Goal: Transaction & Acquisition: Purchase product/service

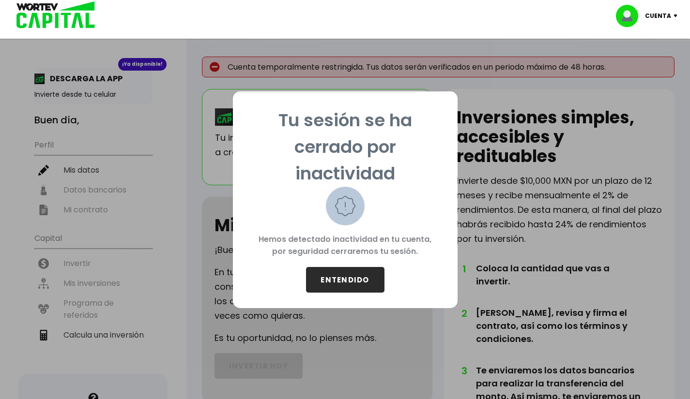
click at [359, 287] on button "ENTENDIDO" at bounding box center [345, 280] width 78 height 26
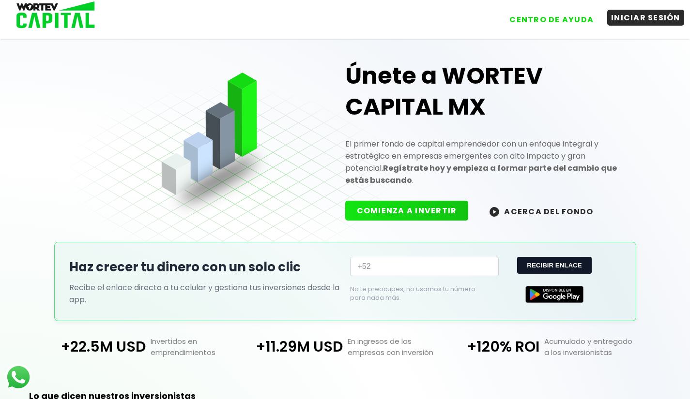
click at [630, 17] on button "INICIAR SESIÓN" at bounding box center [645, 18] width 77 height 16
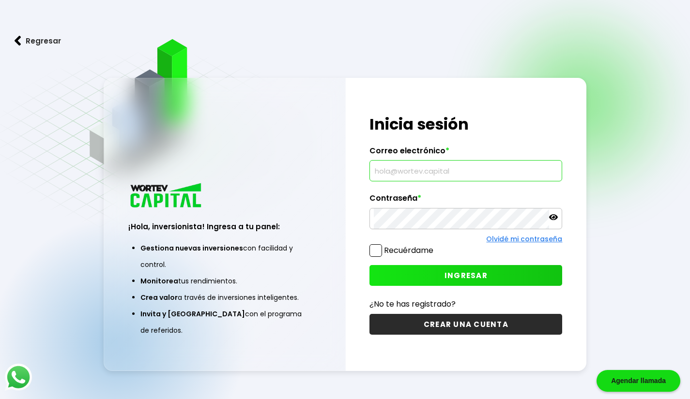
click at [458, 174] on input "text" at bounding box center [466, 171] width 184 height 20
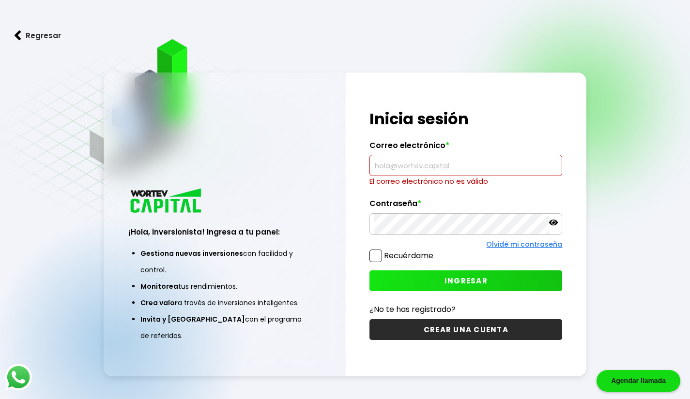
type input "[EMAIL_ADDRESS][DOMAIN_NAME]"
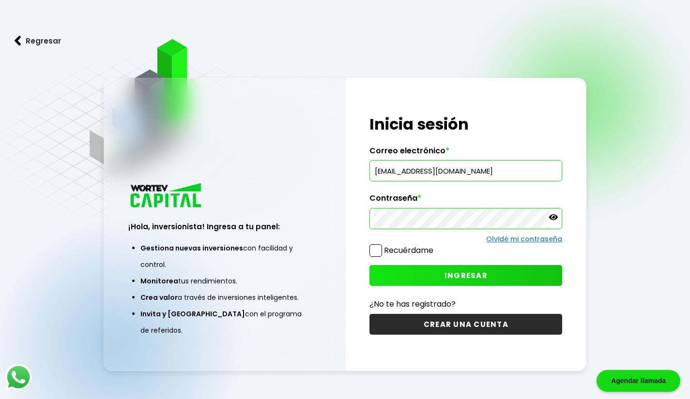
click at [504, 271] on button "INGRESAR" at bounding box center [465, 275] width 193 height 21
click at [458, 272] on span "INGRESAR" at bounding box center [465, 276] width 43 height 10
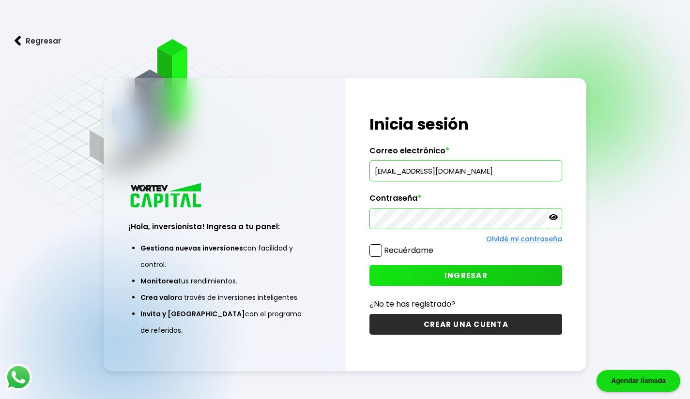
click at [458, 272] on span "INGRESAR" at bounding box center [465, 276] width 43 height 10
click at [418, 272] on button "INGRESAR" at bounding box center [465, 275] width 193 height 21
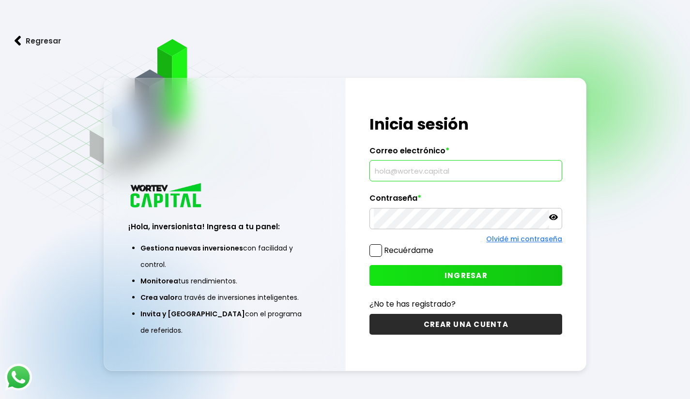
click at [445, 175] on input "text" at bounding box center [466, 171] width 184 height 20
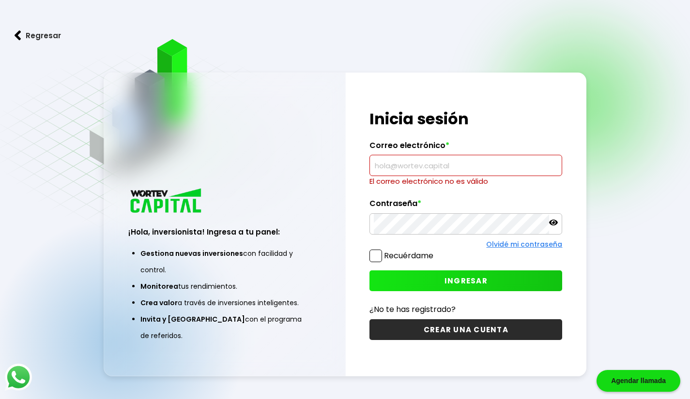
type input "[EMAIL_ADDRESS][DOMAIN_NAME]"
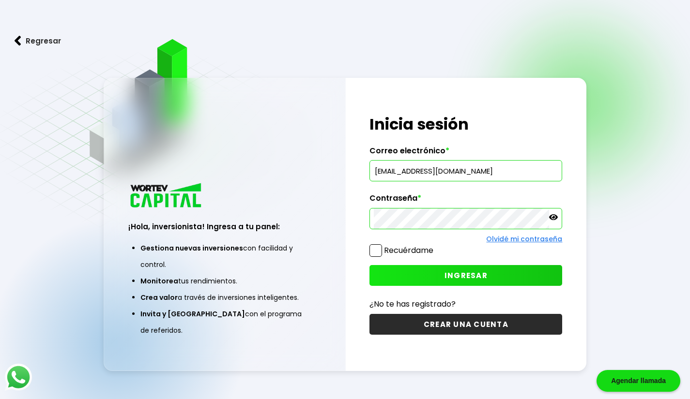
click at [442, 279] on button "INGRESAR" at bounding box center [465, 275] width 193 height 21
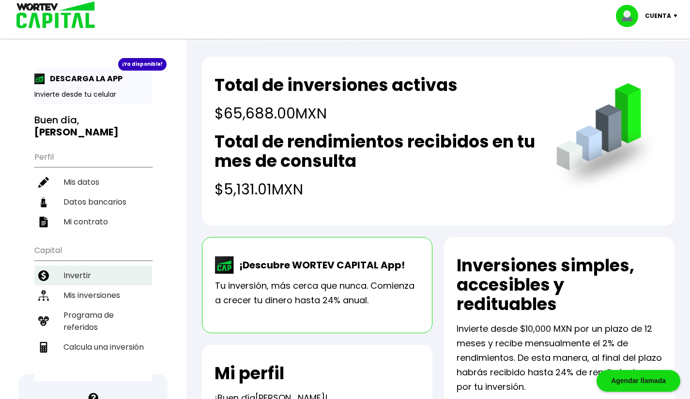
click at [113, 266] on li "Invertir" at bounding box center [93, 276] width 118 height 20
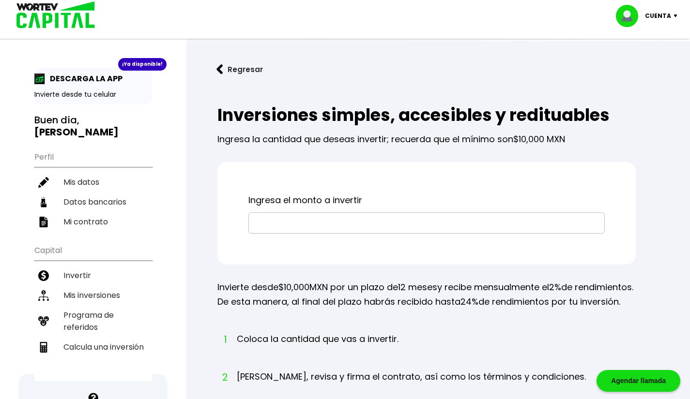
click at [334, 225] on input "text" at bounding box center [427, 223] width 348 height 20
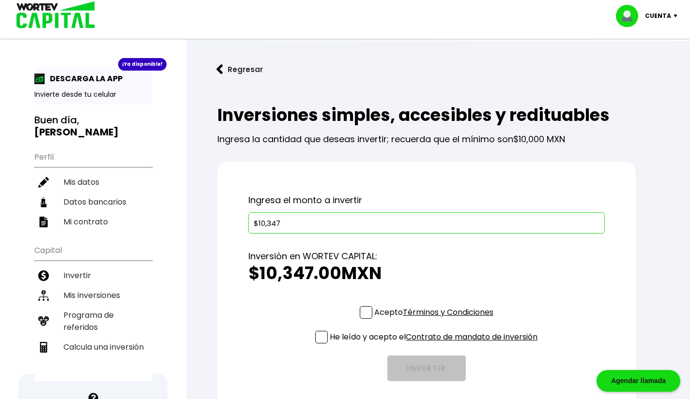
type input "$10,347"
click at [367, 311] on span at bounding box center [366, 312] width 13 height 13
click at [436, 320] on input "Acepto Términos y Condiciones" at bounding box center [436, 320] width 0 height 0
click at [315, 341] on span at bounding box center [321, 337] width 13 height 13
click at [436, 345] on input "He leído y acepto el Contrato de mandato de inversión" at bounding box center [436, 345] width 0 height 0
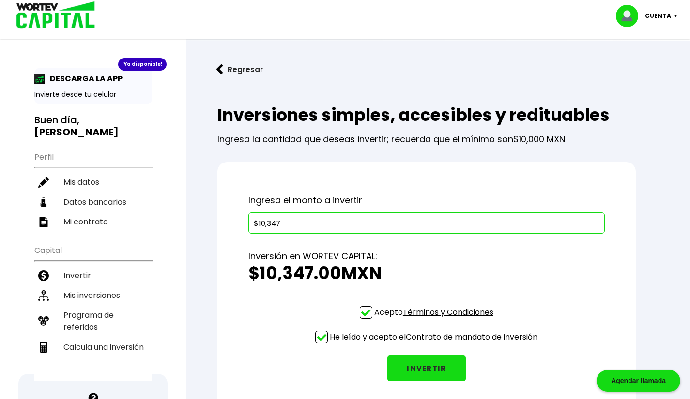
click at [454, 338] on link "Contrato de mandato de inversión" at bounding box center [472, 337] width 132 height 11
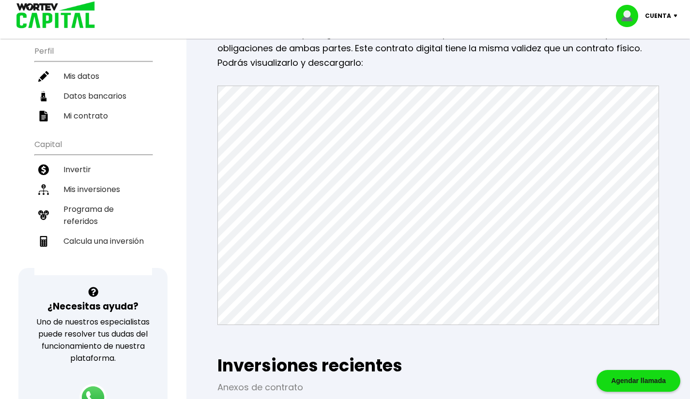
scroll to position [105, 0]
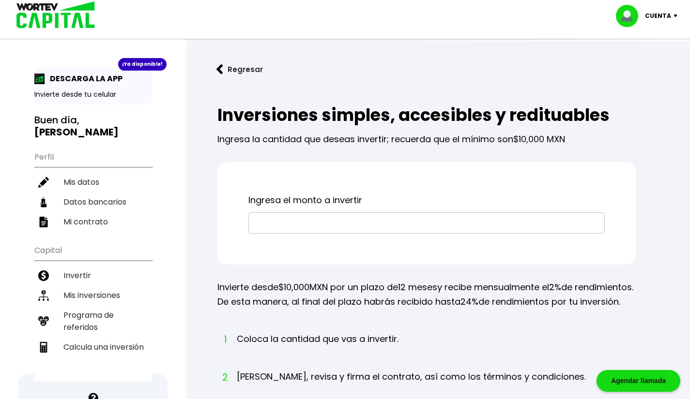
click at [331, 229] on input "text" at bounding box center [427, 223] width 348 height 20
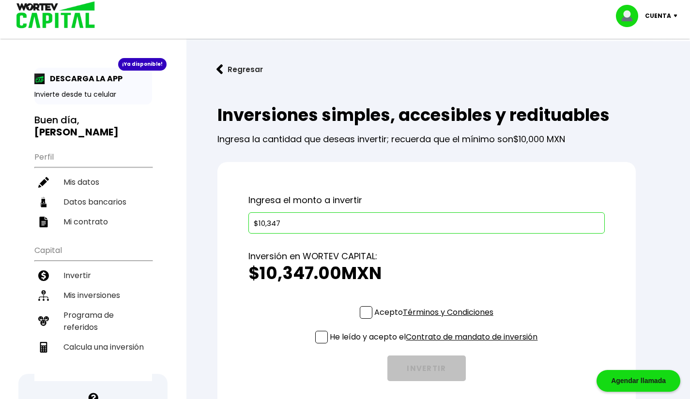
click at [365, 313] on span at bounding box center [366, 312] width 13 height 13
click at [436, 320] on input "Acepto Términos y Condiciones" at bounding box center [436, 320] width 0 height 0
click at [315, 342] on span at bounding box center [321, 337] width 13 height 13
click at [436, 345] on input "He leído y acepto el Contrato de mandato de inversión" at bounding box center [436, 345] width 0 height 0
click at [344, 231] on input "$10,347" at bounding box center [427, 223] width 348 height 20
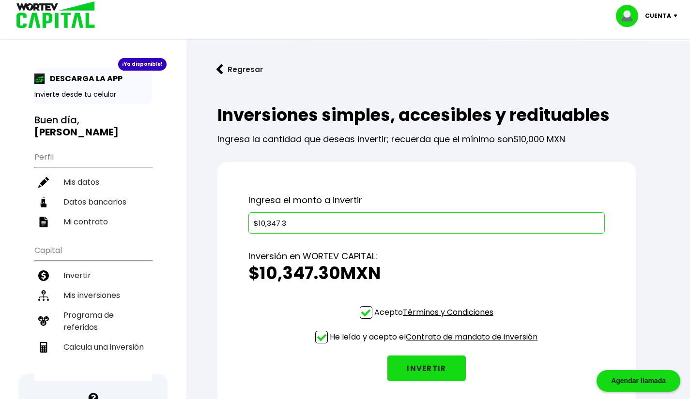
type input "$10,347"
click at [432, 366] on button "INVERTIR" at bounding box center [426, 369] width 78 height 26
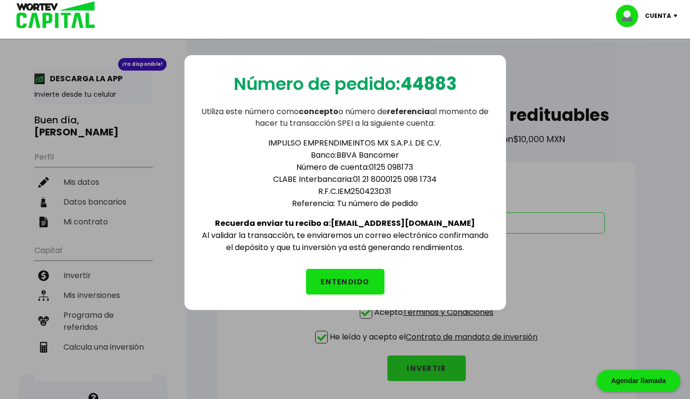
click at [372, 278] on button "ENTENDIDO" at bounding box center [345, 282] width 78 height 26
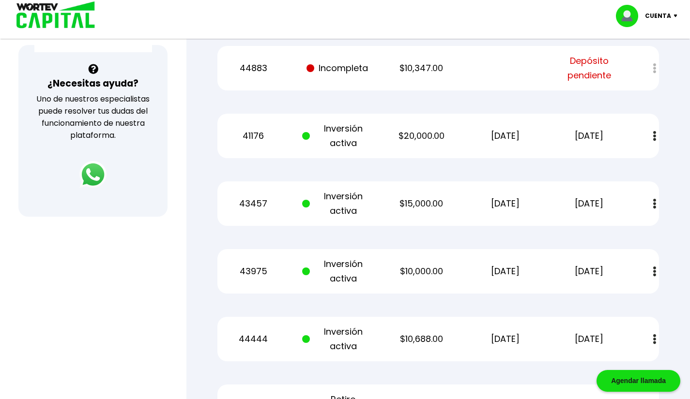
scroll to position [326, 0]
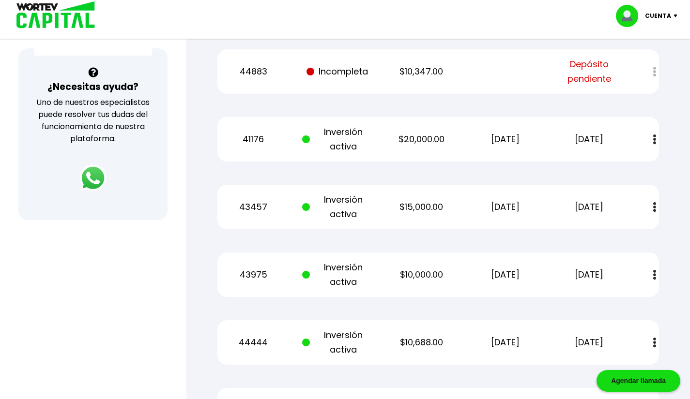
click at [424, 143] on p "$20,000.00" at bounding box center [421, 139] width 71 height 15
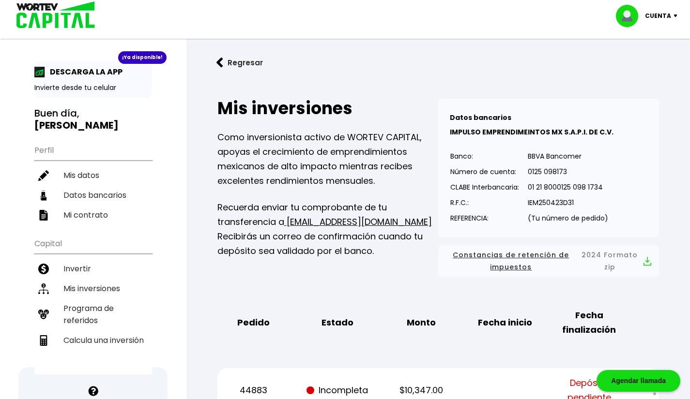
scroll to position [11, 0]
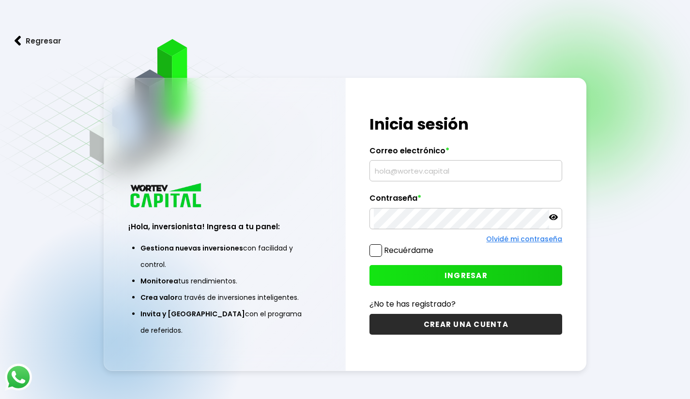
click at [435, 164] on input "text" at bounding box center [466, 171] width 184 height 20
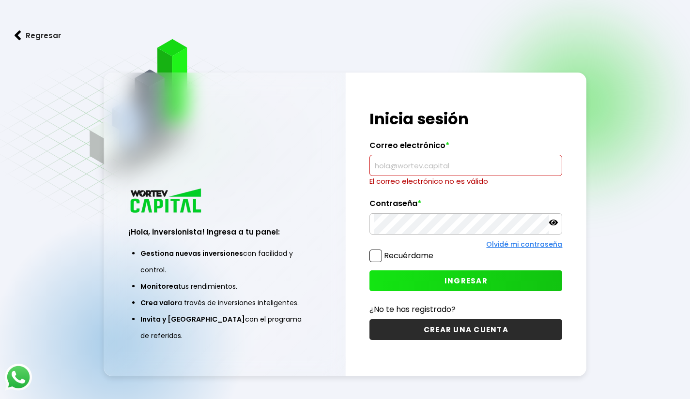
type input "[EMAIL_ADDRESS][DOMAIN_NAME]"
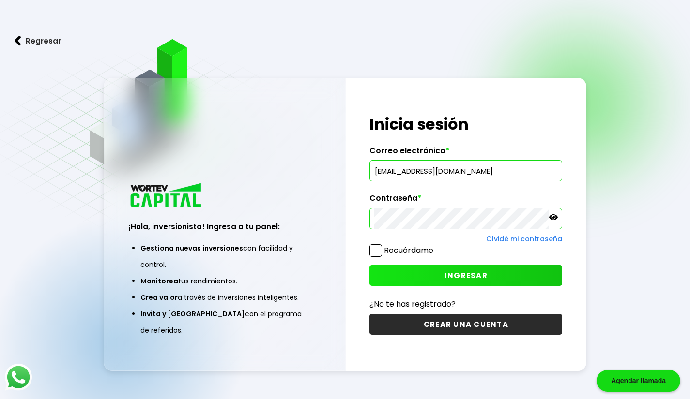
click at [477, 272] on span "INGRESAR" at bounding box center [465, 276] width 43 height 10
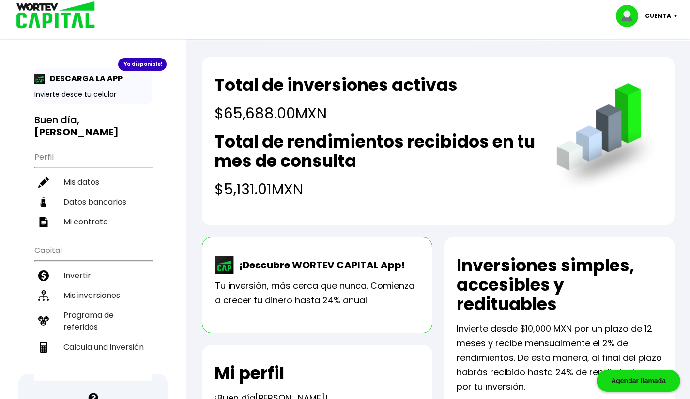
click at [325, 118] on h4 "$65,688.00 MXN" at bounding box center [335, 114] width 243 height 22
click at [138, 286] on li "Mis inversiones" at bounding box center [93, 296] width 118 height 20
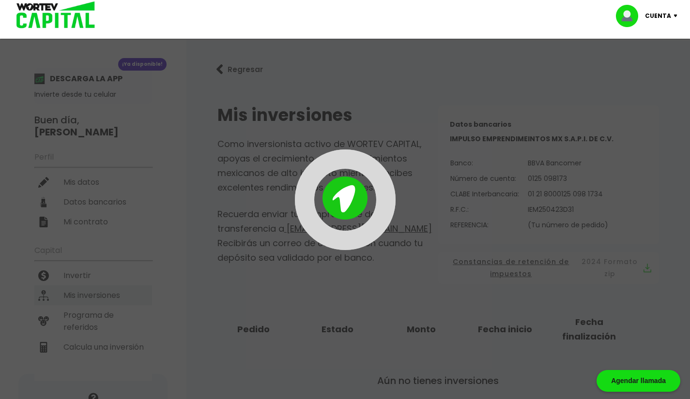
click at [138, 274] on div at bounding box center [345, 199] width 690 height 399
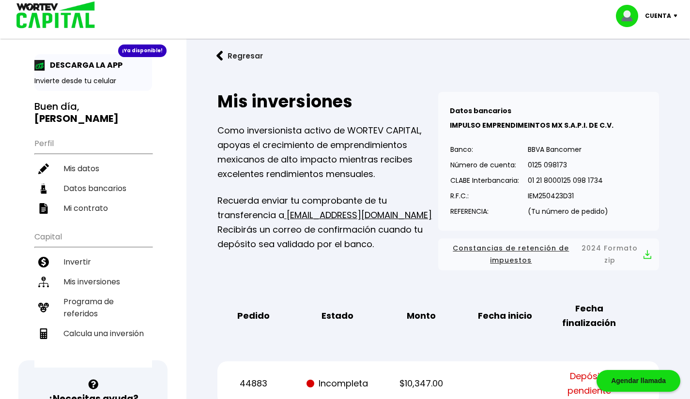
scroll to position [14, 0]
click at [94, 272] on li "Mis inversiones" at bounding box center [93, 282] width 118 height 20
click at [72, 272] on li "Mis inversiones" at bounding box center [93, 282] width 118 height 20
click at [218, 55] on img at bounding box center [219, 55] width 7 height 10
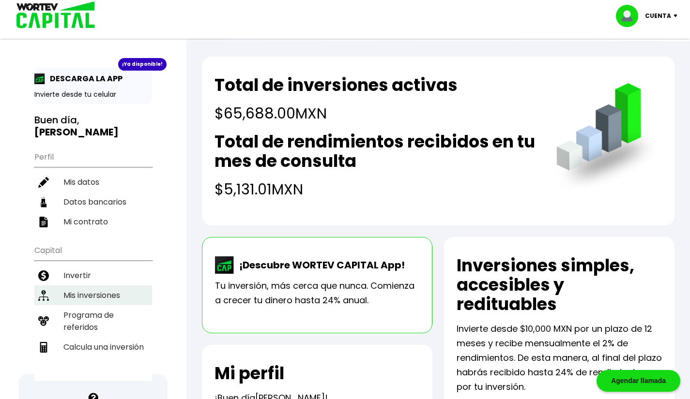
click at [124, 286] on li "Mis inversiones" at bounding box center [93, 296] width 118 height 20
